Goal: Information Seeking & Learning: Check status

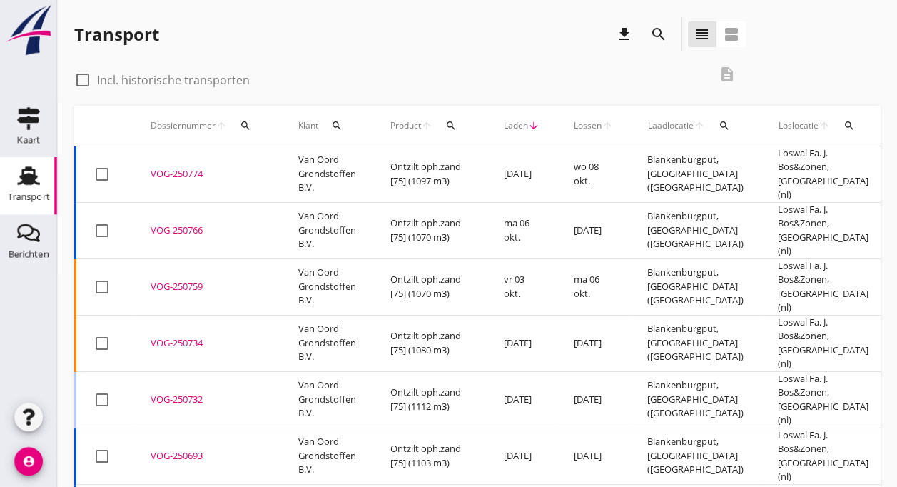
click at [201, 167] on div "VOG-250774" at bounding box center [207, 174] width 113 height 14
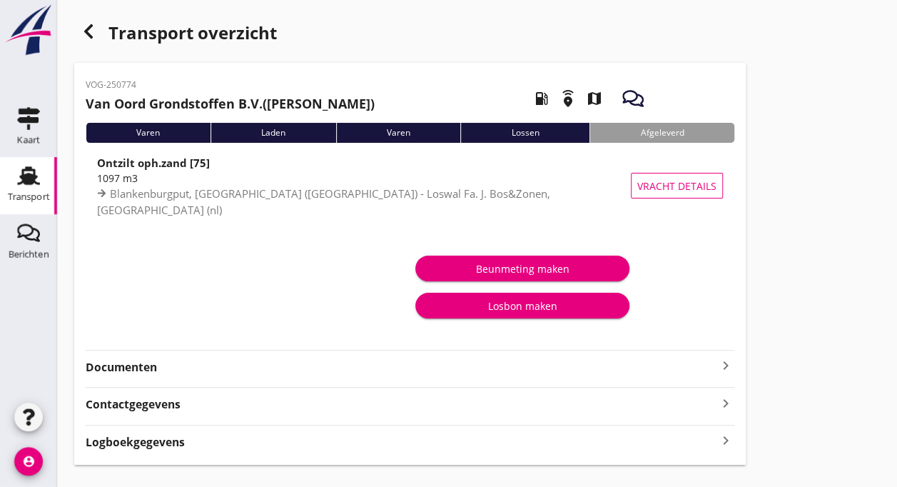
click at [31, 170] on use at bounding box center [28, 175] width 23 height 19
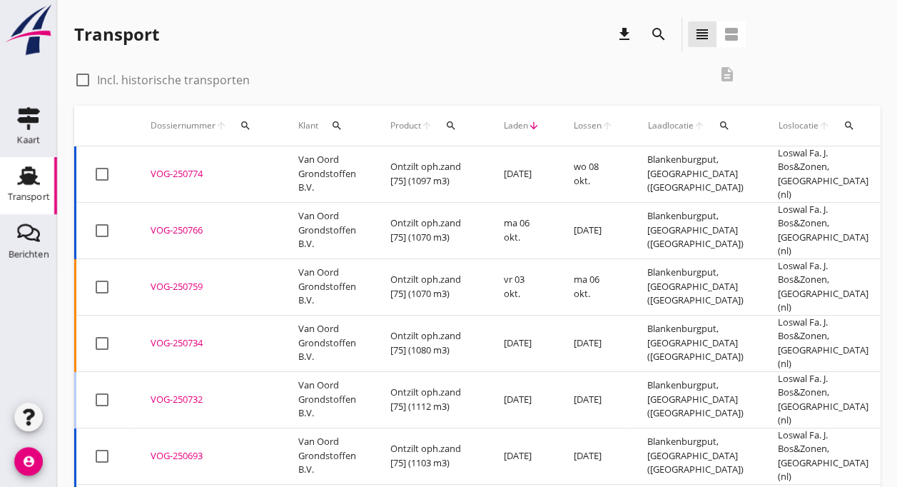
click at [170, 177] on td "VOG-250774 upload_file Drop hier uw bestand om het aan het dossier toe te voegen" at bounding box center [207, 174] width 148 height 56
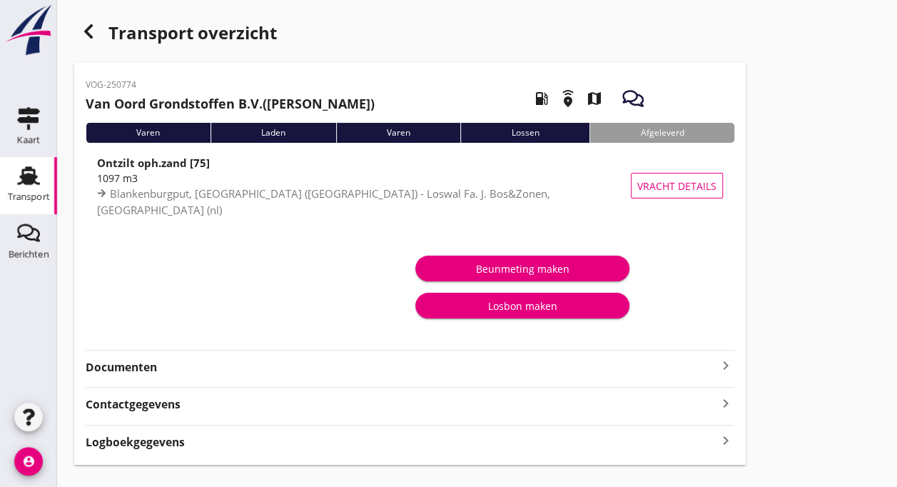
click at [34, 173] on use at bounding box center [28, 175] width 23 height 19
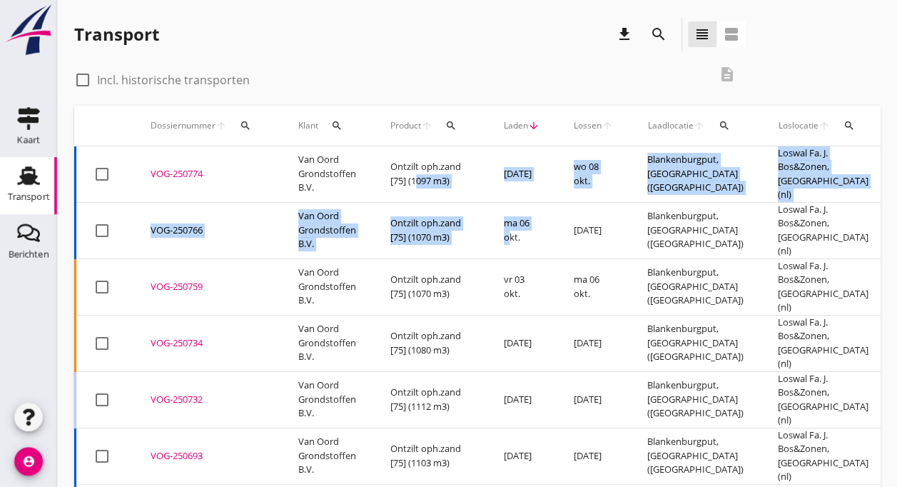
drag, startPoint x: 502, startPoint y: 223, endPoint x: 410, endPoint y: 173, distance: 105.7
click at [410, 173] on tbody "check_box_outline_blank VOG-250774 upload_file Drop hier uw bestand om het aan …" at bounding box center [612, 427] width 1073 height 563
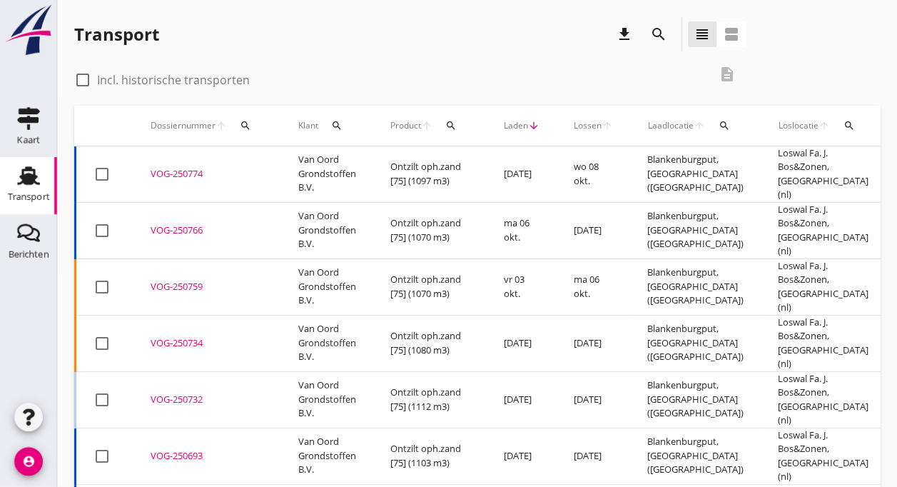
click at [367, 50] on div "Transport download search view_headline view_agenda" at bounding box center [410, 34] width 672 height 34
click at [395, 180] on td "Ontzilt oph.zand [75] (1097 m3)" at bounding box center [429, 174] width 113 height 56
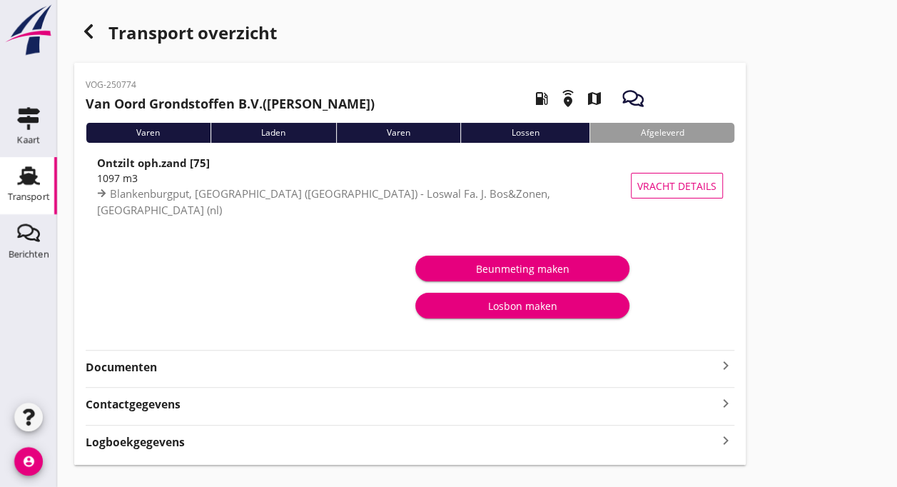
click at [162, 126] on div "Varen" at bounding box center [148, 133] width 125 height 20
click at [27, 171] on icon "Transport" at bounding box center [28, 175] width 23 height 23
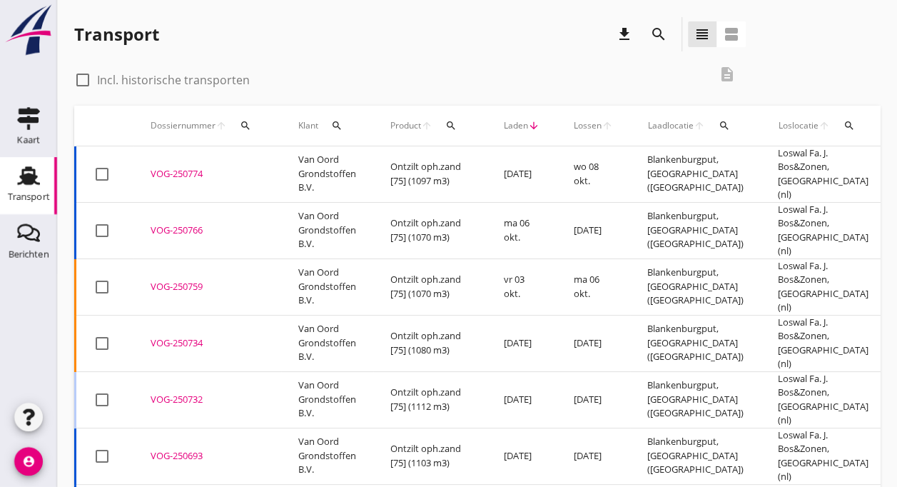
click at [160, 223] on div "VOG-250766" at bounding box center [207, 230] width 113 height 14
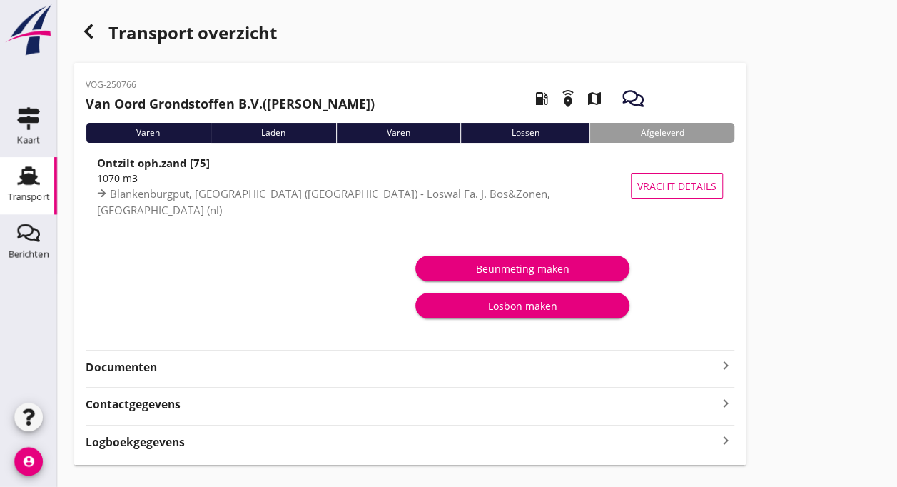
click at [30, 183] on use at bounding box center [28, 175] width 23 height 19
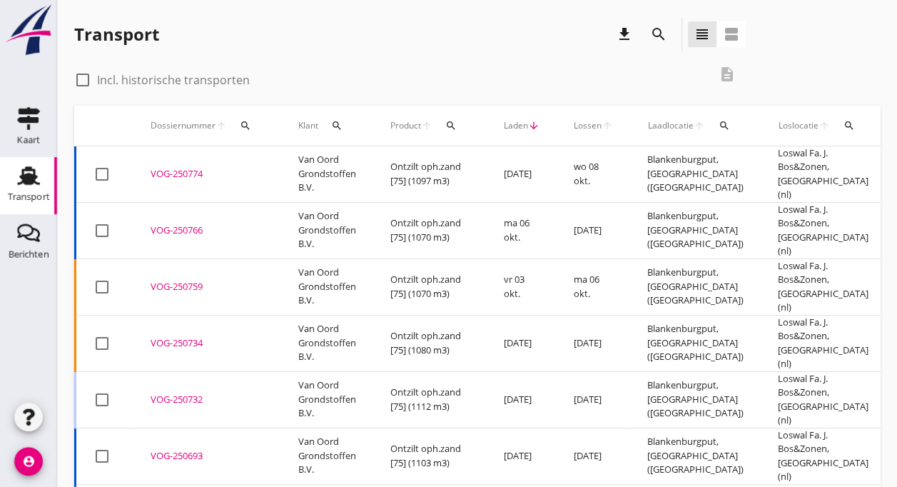
click at [299, 265] on td "Van Oord Grondstoffen B.V." at bounding box center [327, 286] width 92 height 56
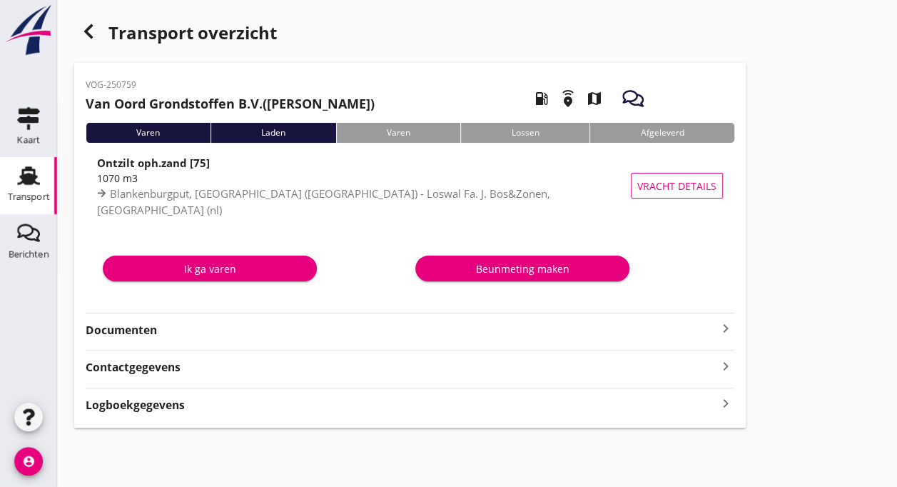
drag, startPoint x: 299, startPoint y: 264, endPoint x: 327, endPoint y: 307, distance: 51.1
click at [327, 307] on div "Ik ga varen Beunmeting maken" at bounding box center [410, 272] width 649 height 76
click at [24, 198] on div "Transport" at bounding box center [29, 196] width 42 height 9
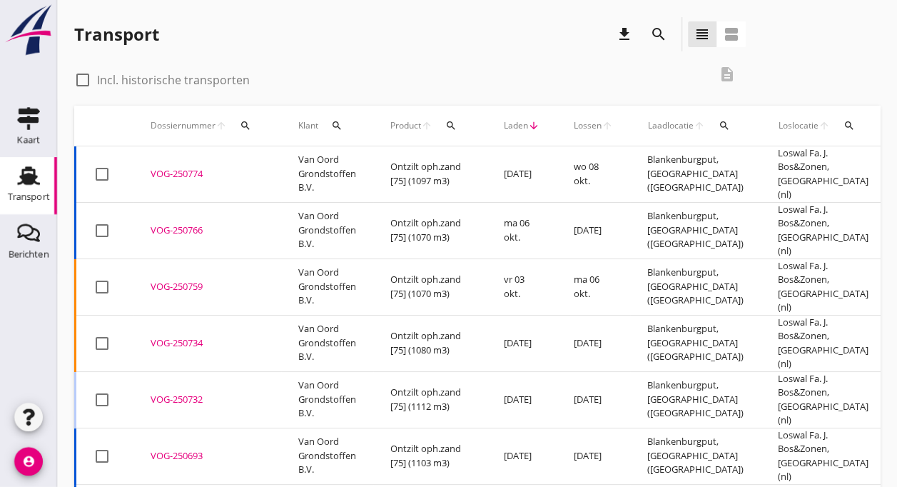
click at [411, 178] on td "Ontzilt oph.zand [75] (1097 m3)" at bounding box center [429, 174] width 113 height 56
